Goal: Task Accomplishment & Management: Complete application form

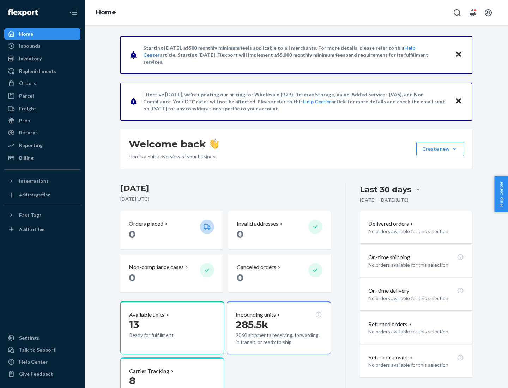
click at [454, 149] on button "Create new Create new inbound Create new order Create new product" at bounding box center [440, 149] width 48 height 14
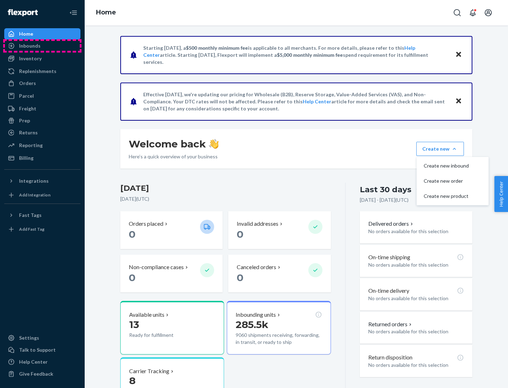
click at [42, 46] on div "Inbounds" at bounding box center [42, 46] width 75 height 10
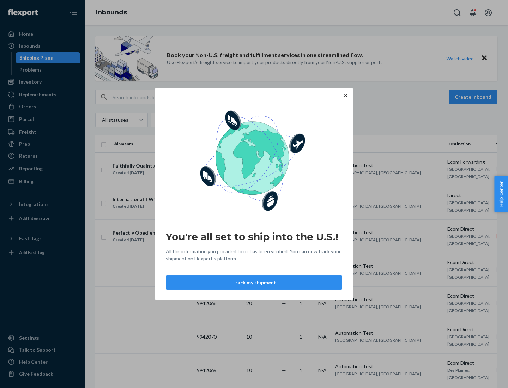
click at [345, 95] on icon "Close" at bounding box center [345, 95] width 3 height 3
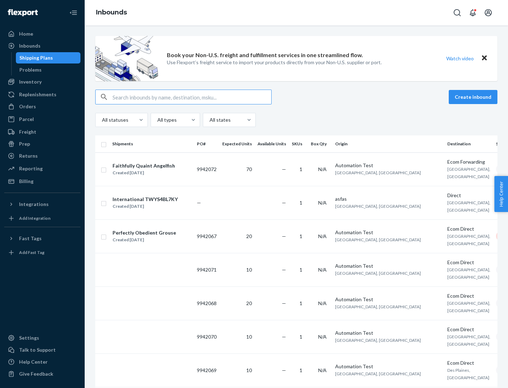
click at [474, 97] on button "Create inbound" at bounding box center [473, 97] width 49 height 14
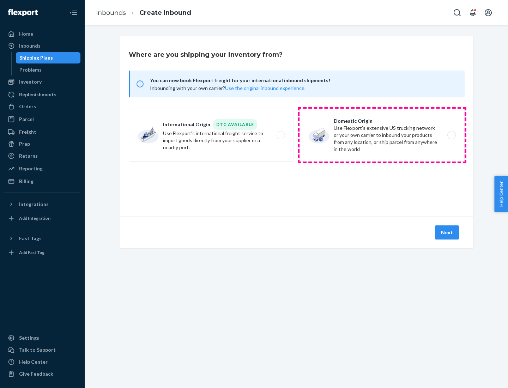
click at [382, 135] on label "Domestic Origin Use Flexport’s extensive US trucking network or your own carrie…" at bounding box center [381, 135] width 165 height 53
click at [451, 135] on input "Domestic Origin Use Flexport’s extensive US trucking network or your own carrie…" at bounding box center [453, 135] width 5 height 5
radio input "true"
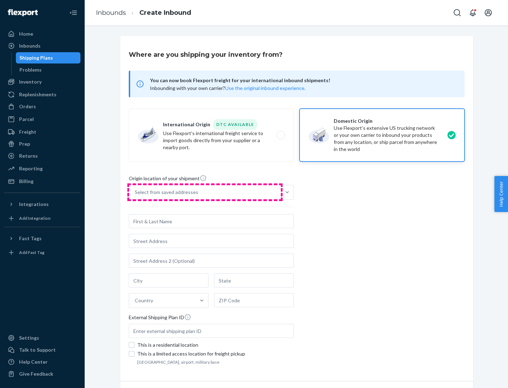
click at [205, 192] on div "Select from saved addresses" at bounding box center [205, 192] width 152 height 14
click at [135, 192] on input "Select from saved addresses" at bounding box center [135, 192] width 1 height 7
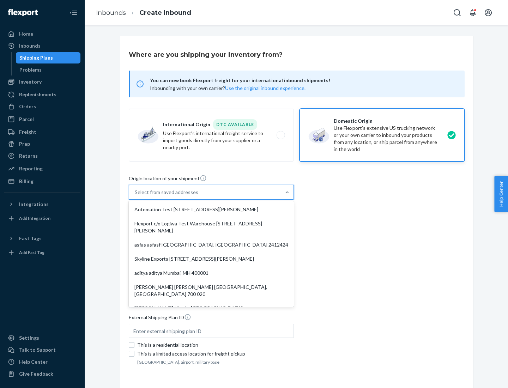
scroll to position [3, 0]
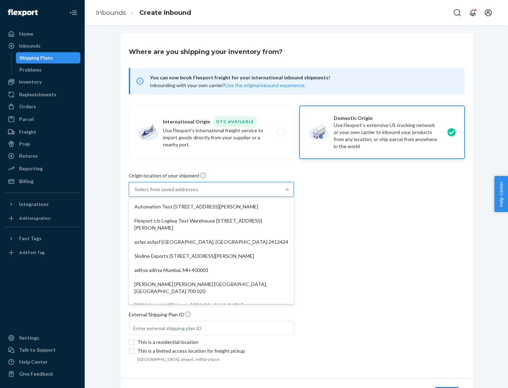
click at [211, 207] on div "Automation Test [STREET_ADDRESS][PERSON_NAME]" at bounding box center [211, 207] width 162 height 14
click at [135, 193] on input "option Automation Test [STREET_ADDRESS][PERSON_NAME] focused, 0 of 9. 9 results…" at bounding box center [135, 189] width 1 height 7
type input "Automation Test"
type input "9th Floor"
type input "[GEOGRAPHIC_DATA]"
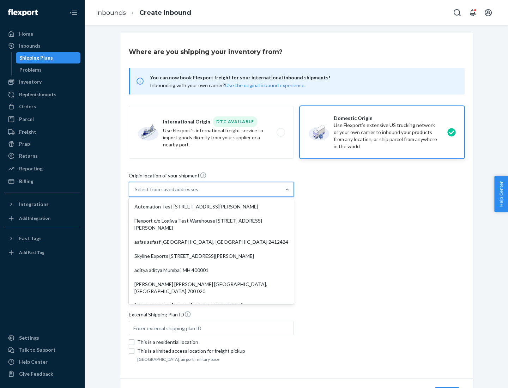
type input "CA"
type input "94104"
type input "[STREET_ADDRESS][PERSON_NAME]"
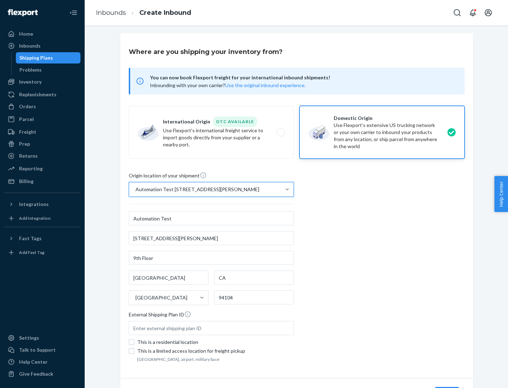
scroll to position [41, 0]
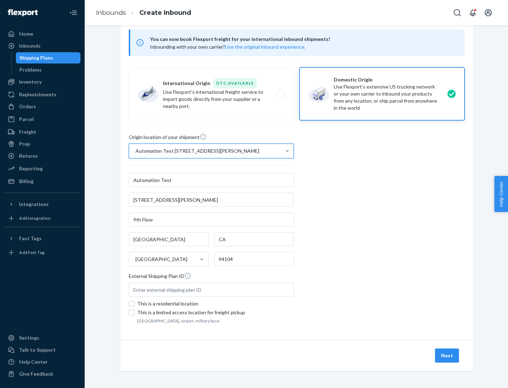
click at [447, 355] on button "Next" at bounding box center [447, 355] width 24 height 14
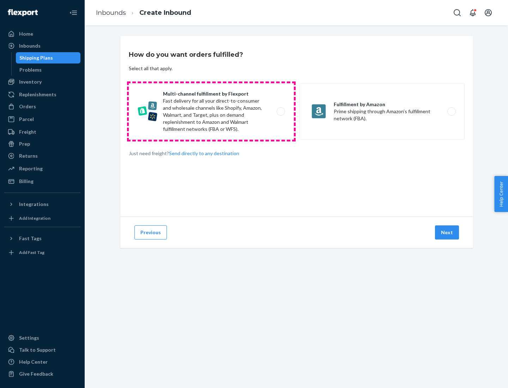
click at [211, 111] on label "Multi-channel fulfillment by Flexport Fast delivery for all your direct-to-cons…" at bounding box center [211, 111] width 165 height 56
click at [280, 111] on input "Multi-channel fulfillment by Flexport Fast delivery for all your direct-to-cons…" at bounding box center [282, 111] width 5 height 5
radio input "true"
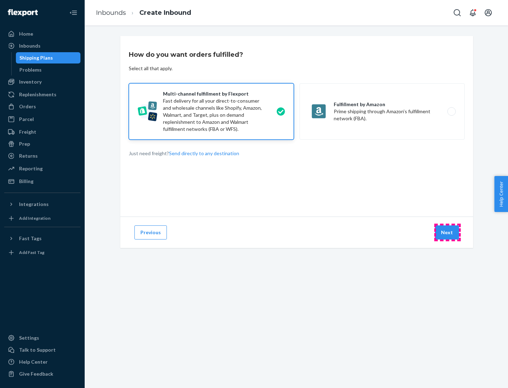
click at [447, 232] on button "Next" at bounding box center [447, 232] width 24 height 14
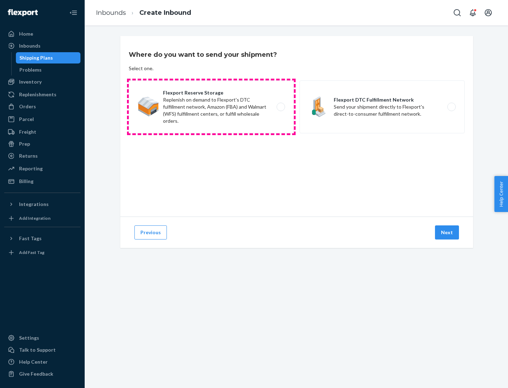
click at [211, 107] on label "Flexport Reserve Storage Replenish on demand to Flexport's DTC fulfillment netw…" at bounding box center [211, 106] width 165 height 53
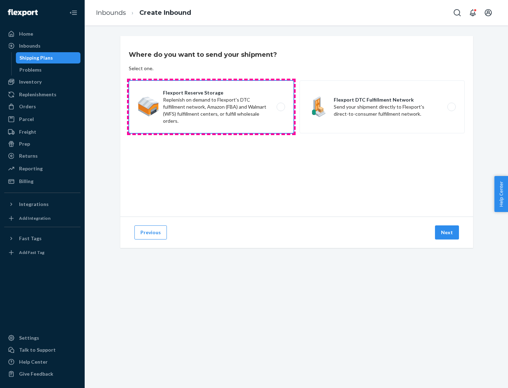
click at [280, 107] on input "Flexport Reserve Storage Replenish on demand to Flexport's DTC fulfillment netw…" at bounding box center [282, 107] width 5 height 5
radio input "true"
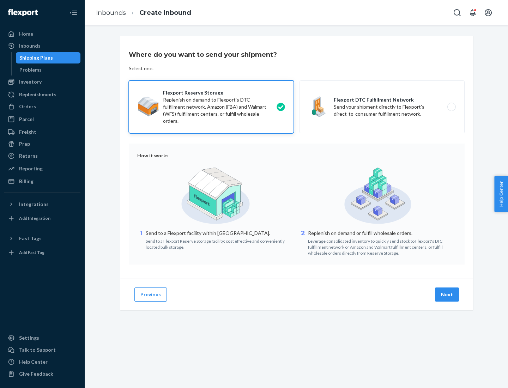
click at [447, 294] on button "Next" at bounding box center [447, 294] width 24 height 14
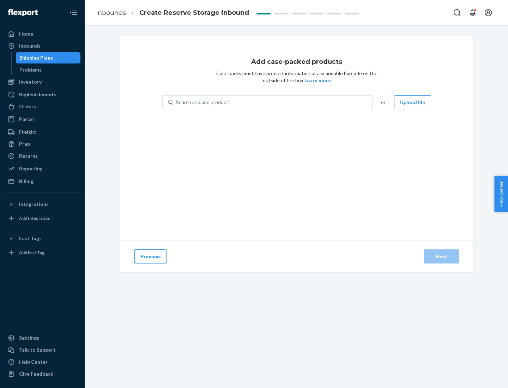
click at [273, 102] on div "Search and add products" at bounding box center [272, 102] width 199 height 13
click at [177, 102] on input "Search and add products" at bounding box center [176, 102] width 1 height 7
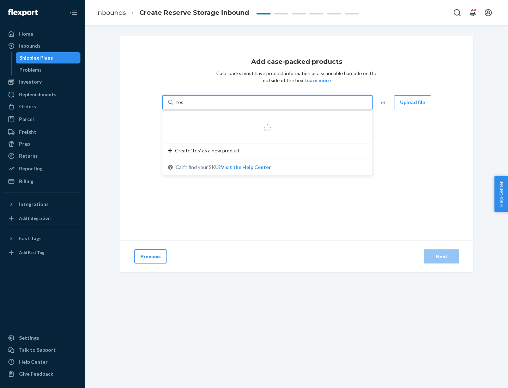
type input "test-syn"
click at [265, 119] on div "test - syn - test" at bounding box center [264, 119] width 193 height 7
click at [194, 106] on input "test-syn" at bounding box center [185, 102] width 18 height 7
type input "1"
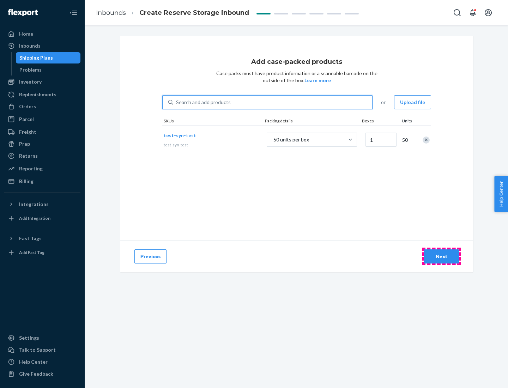
click at [441, 256] on div "Next" at bounding box center [441, 256] width 23 height 7
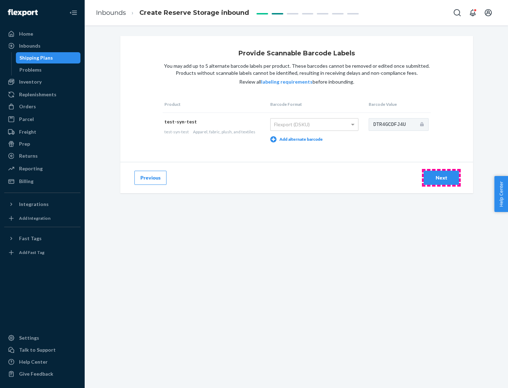
click at [441, 177] on div "Next" at bounding box center [441, 177] width 23 height 7
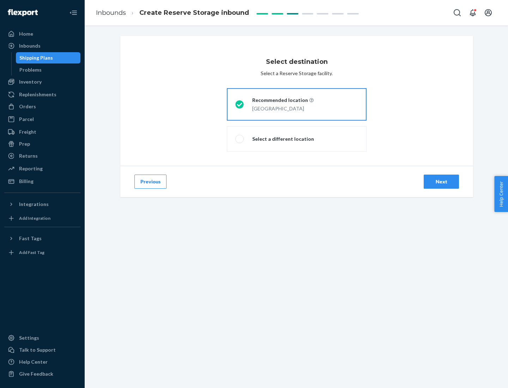
click at [441, 182] on div "Next" at bounding box center [441, 181] width 23 height 7
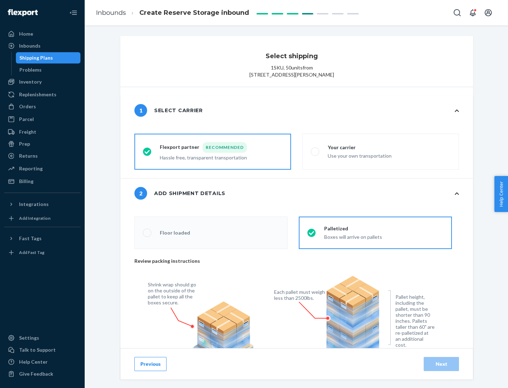
radio input "false"
type input "1"
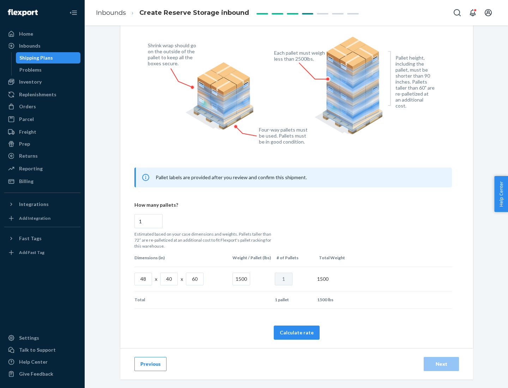
click at [297, 332] on button "Calculate rate" at bounding box center [297, 332] width 46 height 14
radio input "false"
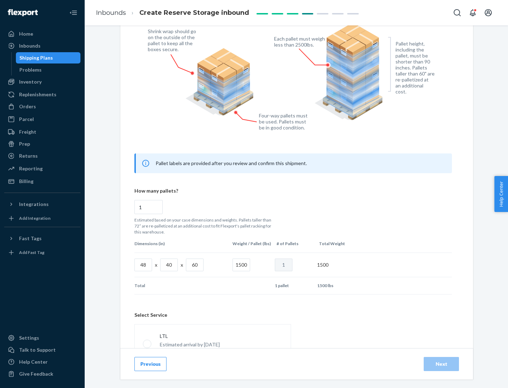
scroll to position [312, 0]
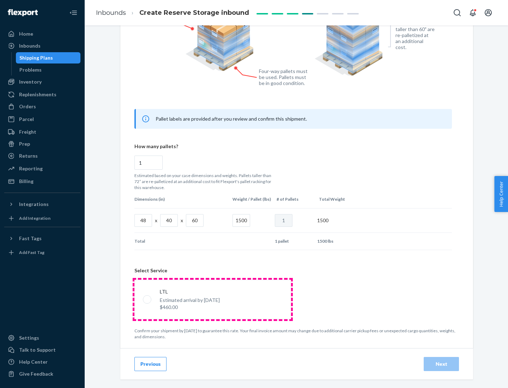
click at [212, 299] on p "Estimated arrival by [DATE]" at bounding box center [190, 300] width 60 height 7
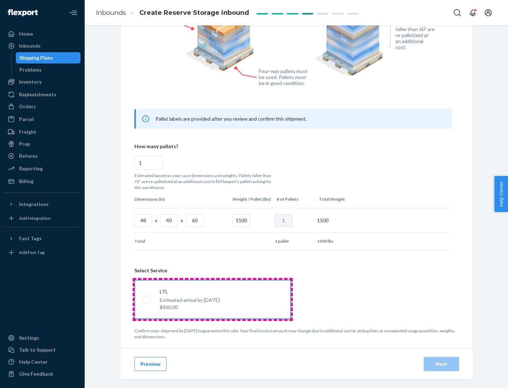
click at [147, 299] on input "LTL Estimated arrival by [DATE] $460.00" at bounding box center [145, 299] width 5 height 5
radio input "true"
radio input "false"
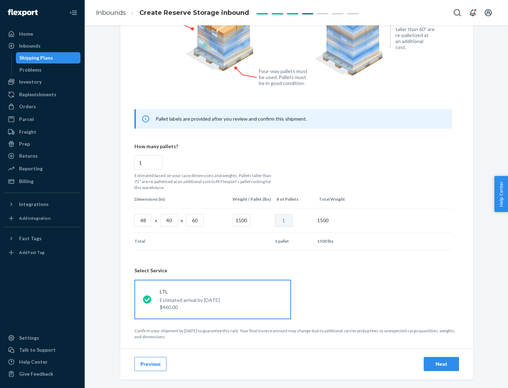
click at [441, 364] on div "Next" at bounding box center [441, 363] width 23 height 7
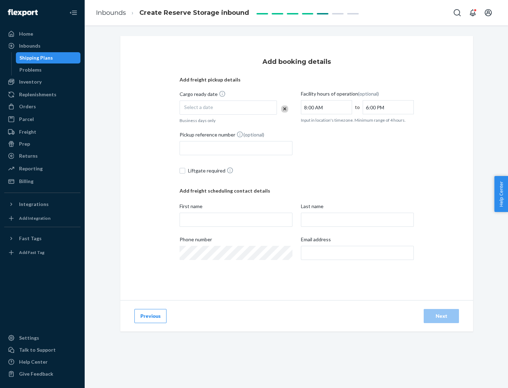
click at [228, 108] on div "Select a date" at bounding box center [228, 108] width 97 height 14
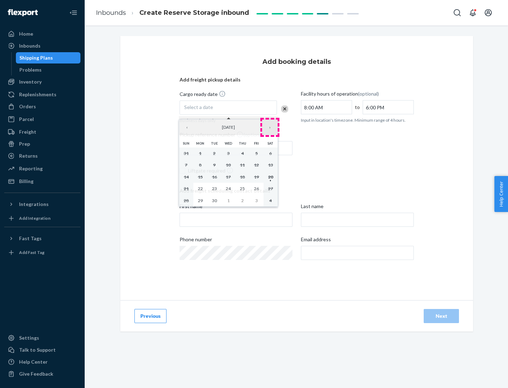
click at [270, 127] on button "›" at bounding box center [270, 128] width 16 height 16
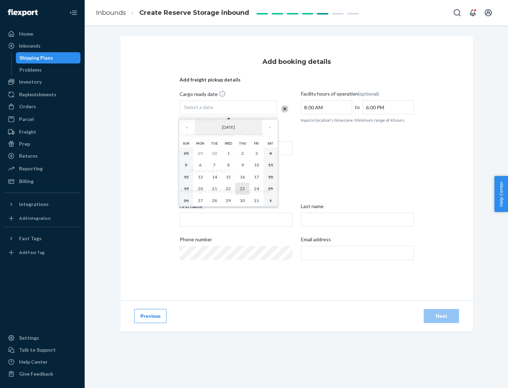
click at [242, 188] on abbr "23" at bounding box center [242, 188] width 5 height 5
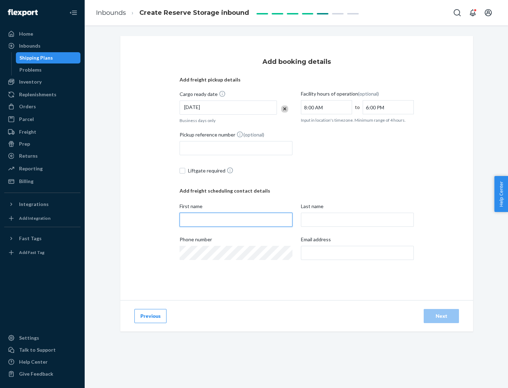
click at [236, 220] on input "First name" at bounding box center [236, 220] width 113 height 14
type input "[PERSON_NAME]"
click at [357, 220] on input "Last name" at bounding box center [357, 220] width 113 height 14
type input "Doe"
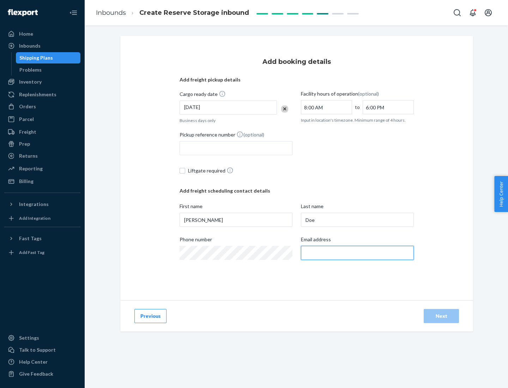
click at [357, 253] on input "Email address" at bounding box center [357, 253] width 113 height 14
type input "[EMAIL_ADDRESS][DOMAIN_NAME]"
click at [441, 316] on div "Next" at bounding box center [441, 315] width 23 height 7
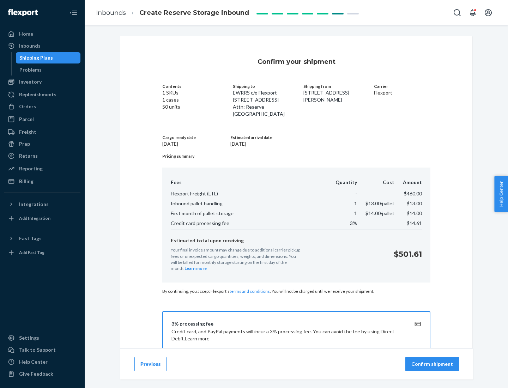
scroll to position [102, 0]
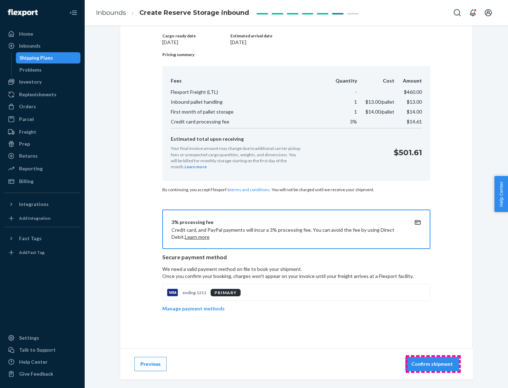
click at [433, 364] on p "Confirm shipment" at bounding box center [432, 363] width 42 height 7
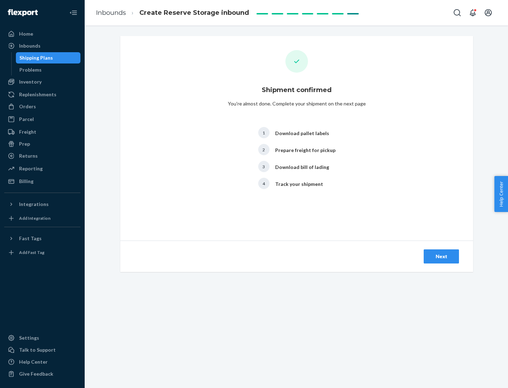
click at [441, 256] on div "Next" at bounding box center [441, 256] width 23 height 7
